Goal: Task Accomplishment & Management: Manage account settings

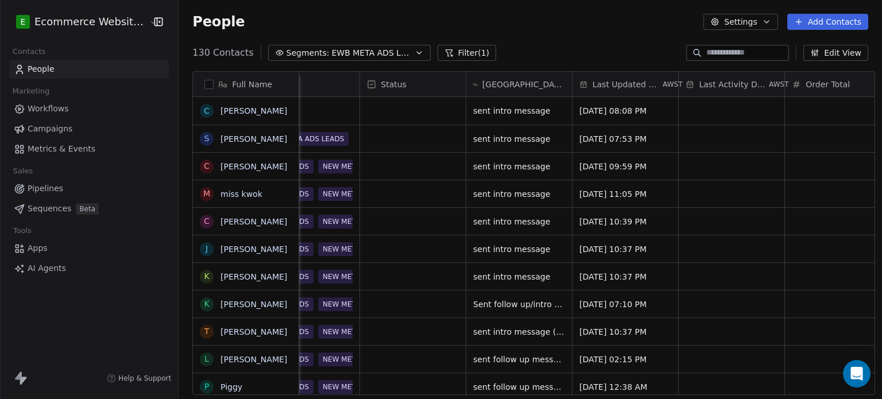
scroll to position [0, 204]
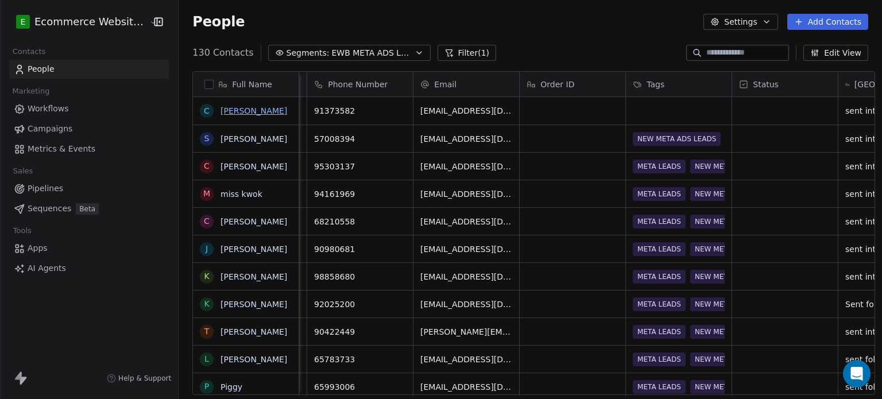
click at [232, 106] on link "[PERSON_NAME]" at bounding box center [253, 110] width 67 height 9
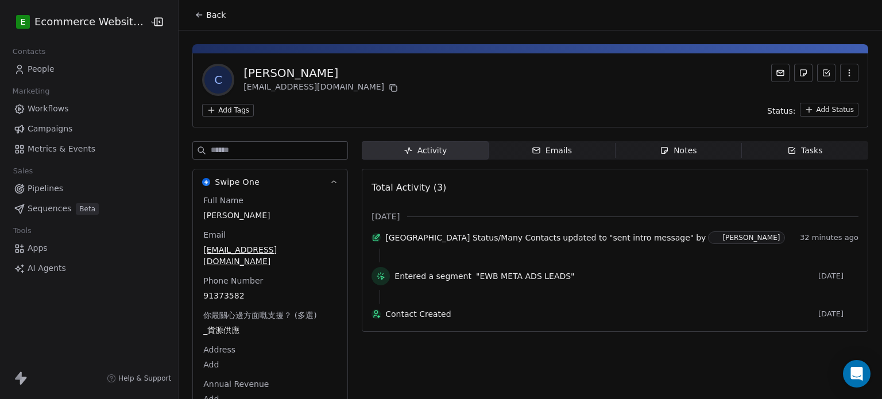
click at [239, 111] on html "E Ecommerce Website Builder Contacts People Marketing Workflows Campaigns Metri…" at bounding box center [441, 199] width 882 height 399
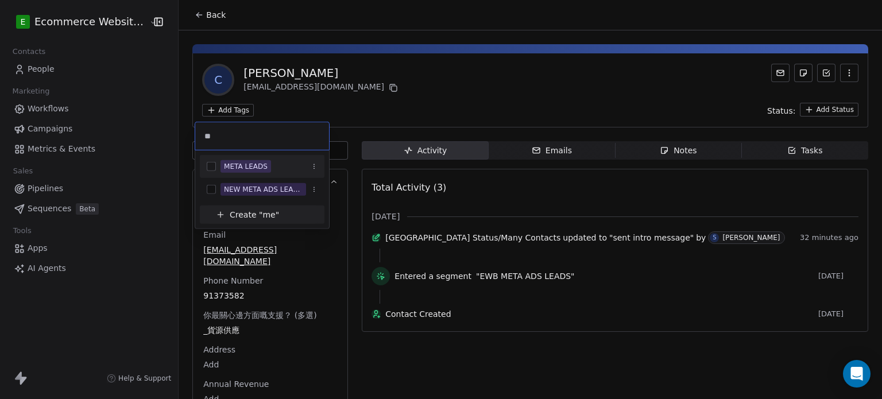
type input "**"
click at [288, 173] on div "META LEADS" at bounding box center [262, 166] width 125 height 18
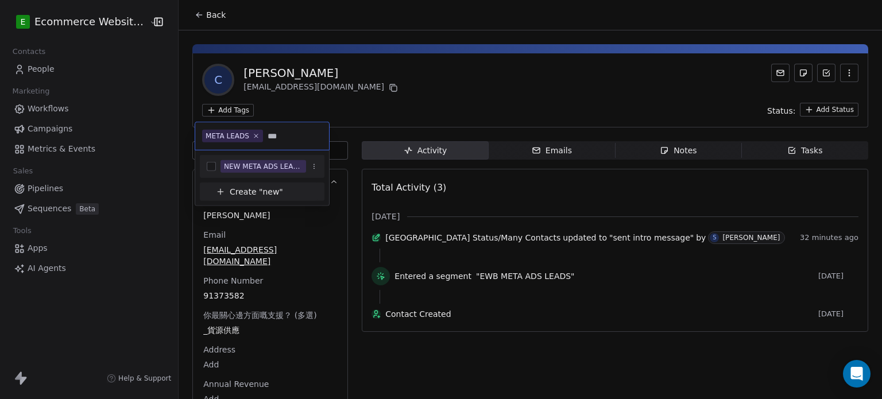
type input "***"
click at [284, 161] on div "NEW META ADS LEADS" at bounding box center [263, 166] width 79 height 10
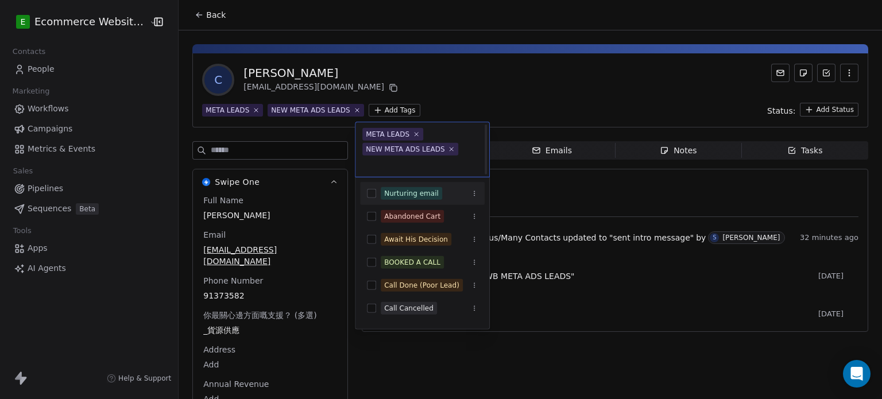
scroll to position [1, 0]
click at [381, 86] on html "E Ecommerce Website Builder Contacts People Marketing Workflows Campaigns Metri…" at bounding box center [441, 199] width 882 height 399
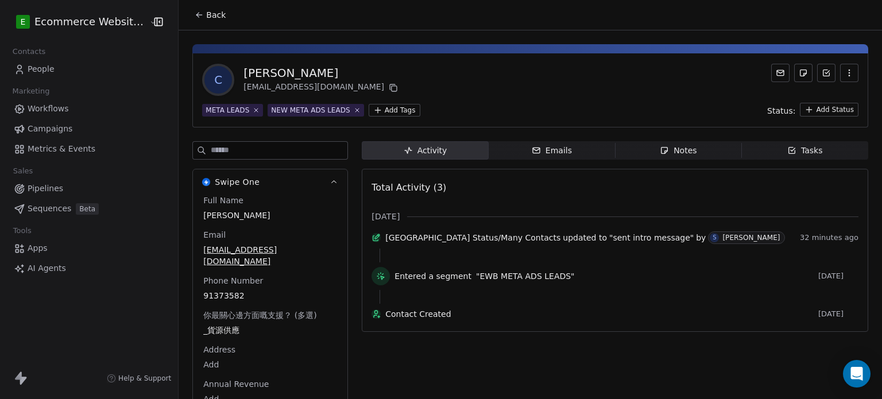
click at [195, 11] on icon at bounding box center [199, 14] width 9 height 9
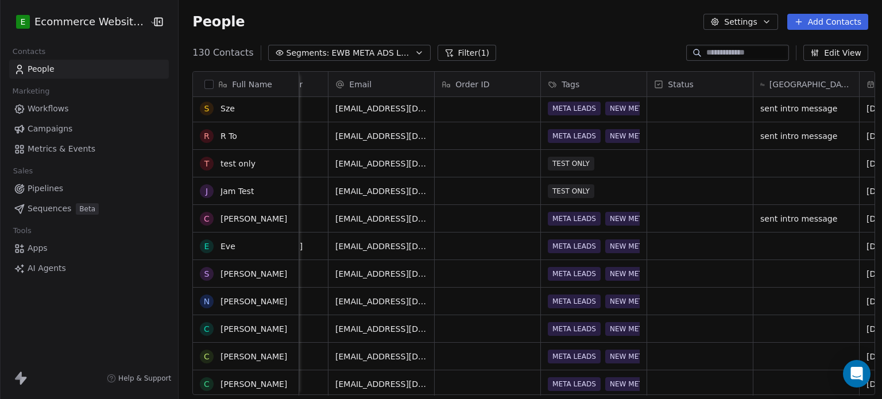
scroll to position [0, 289]
click at [220, 244] on link "Eve" at bounding box center [227, 246] width 15 height 9
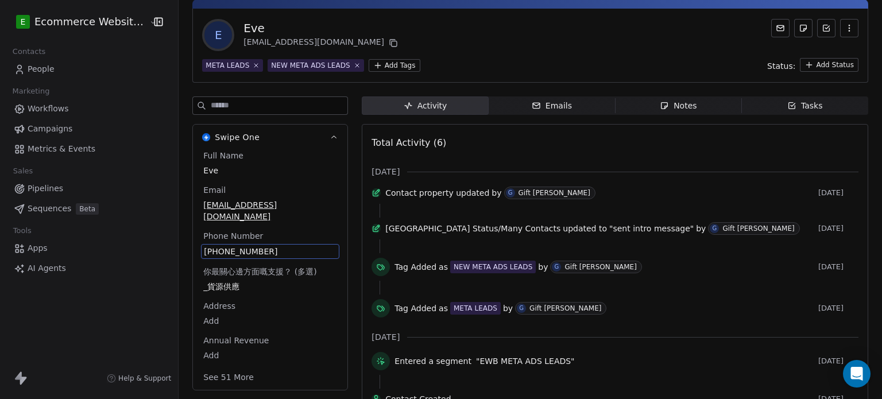
scroll to position [85, 0]
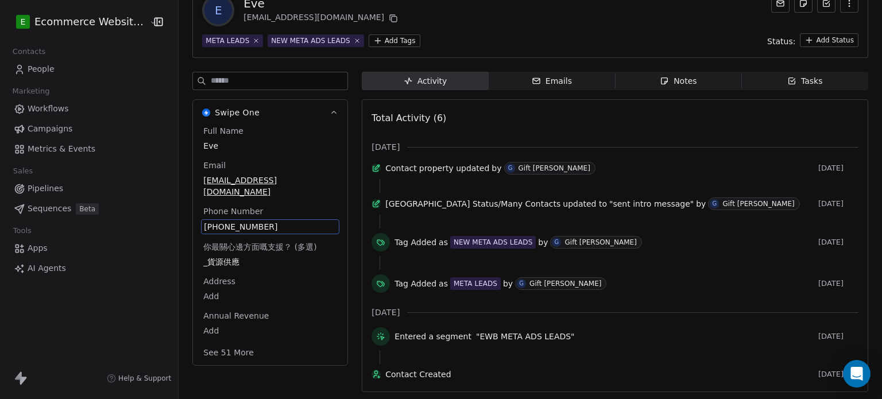
click at [272, 235] on div "Full Name [PERSON_NAME] [PERSON_NAME][EMAIL_ADDRESS][DOMAIN_NAME] Phone Number …" at bounding box center [270, 242] width 138 height 235
click at [269, 221] on span "[PHONE_NUMBER]" at bounding box center [270, 226] width 133 height 11
drag, startPoint x: 269, startPoint y: 204, endPoint x: 191, endPoint y: 197, distance: 78.4
click at [191, 197] on html "**********" at bounding box center [441, 199] width 882 height 399
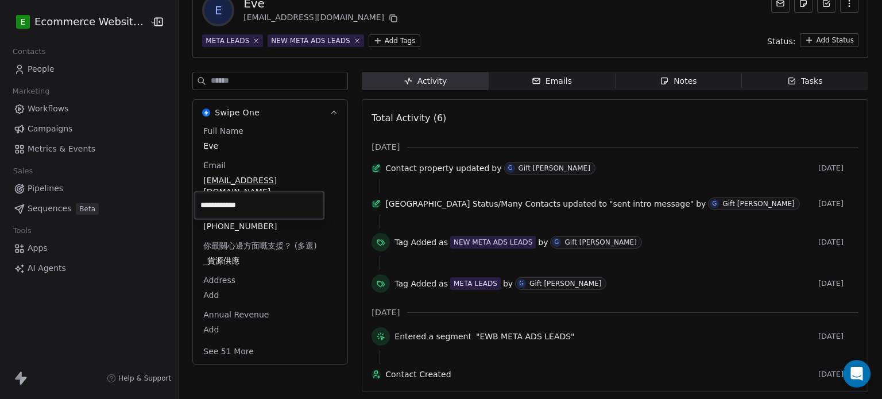
click at [519, 111] on html "**********" at bounding box center [441, 199] width 882 height 399
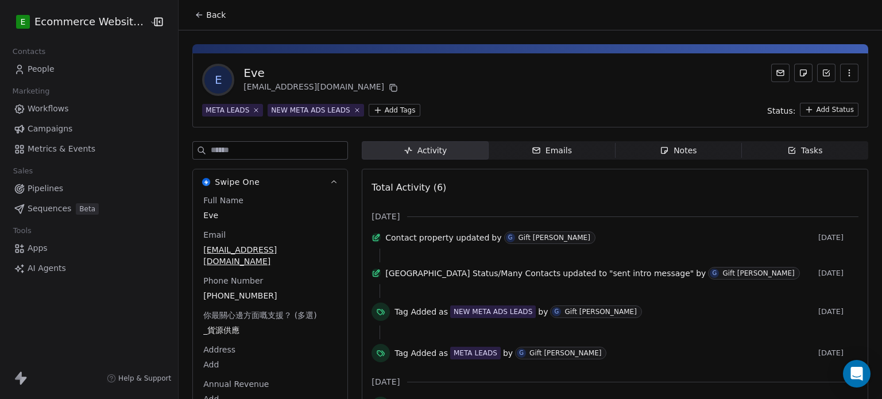
click at [787, 151] on icon "button" at bounding box center [791, 150] width 9 height 9
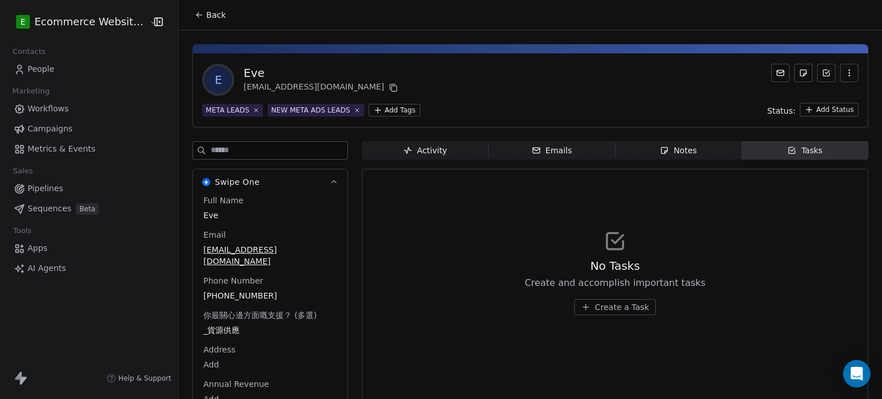
click at [624, 300] on button "Create a Task" at bounding box center [615, 307] width 82 height 16
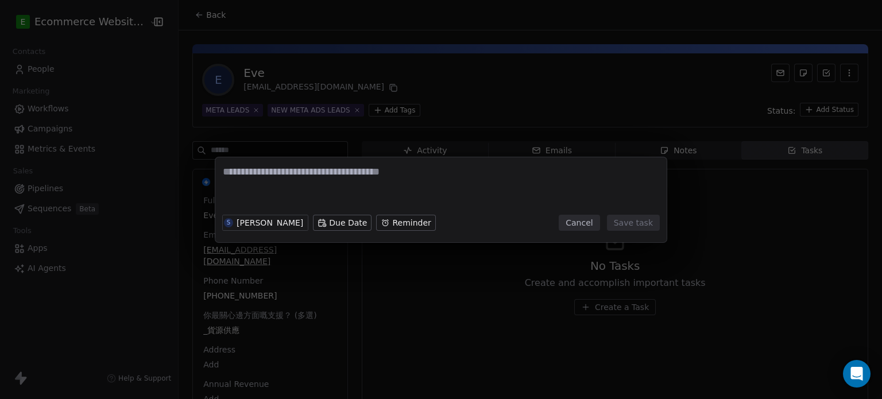
click at [589, 216] on button "Cancel" at bounding box center [578, 223] width 41 height 16
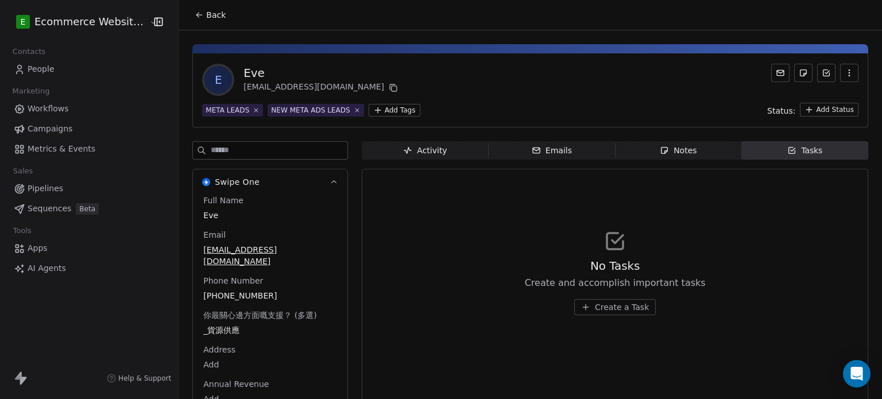
click at [189, 8] on button "Back" at bounding box center [210, 15] width 45 height 21
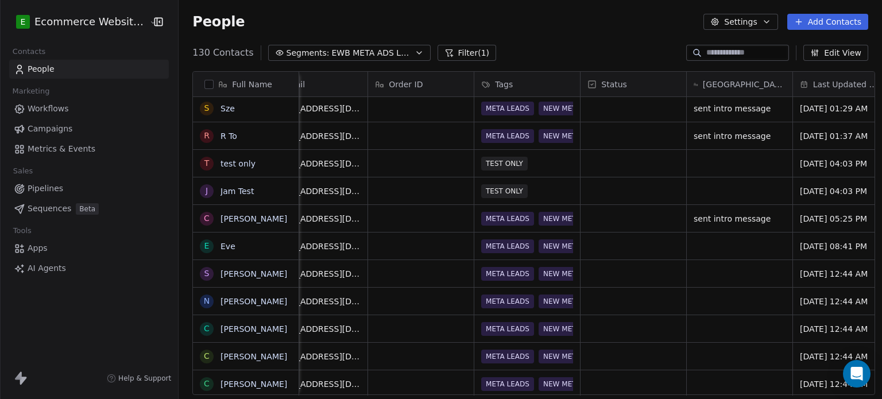
scroll to position [0, 358]
click at [700, 247] on div "grid" at bounding box center [737, 245] width 106 height 27
click at [700, 247] on textarea at bounding box center [729, 250] width 104 height 36
type textarea "**********"
click at [224, 243] on link "Eve" at bounding box center [227, 246] width 15 height 9
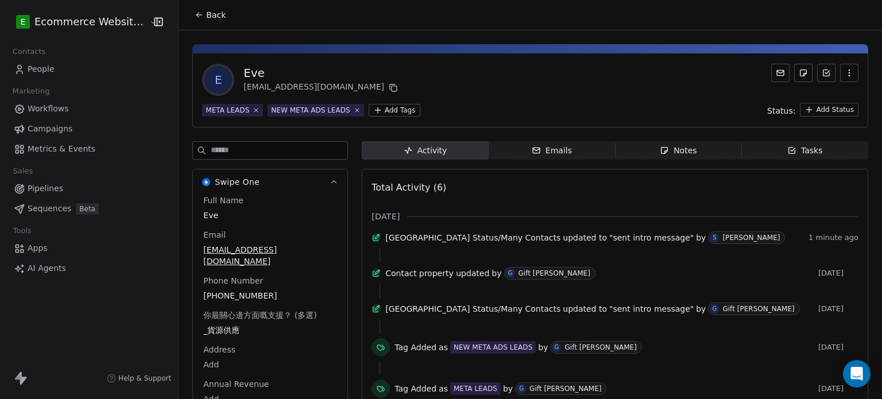
click at [188, 17] on button "Back" at bounding box center [210, 15] width 45 height 21
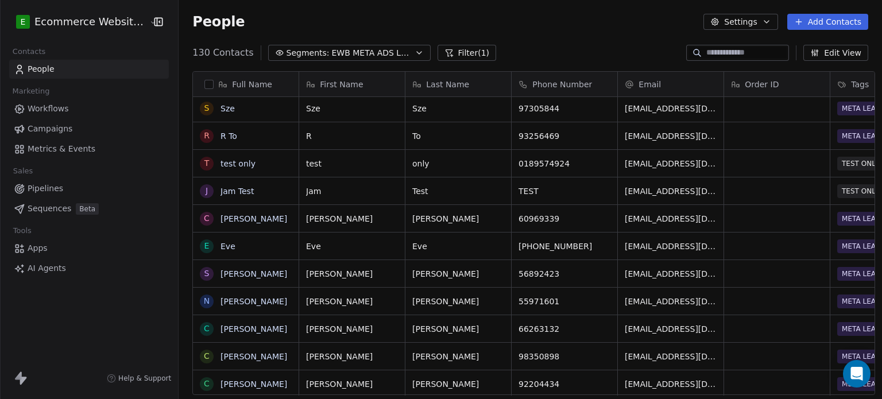
scroll to position [342, 701]
